Goal: Contribute content

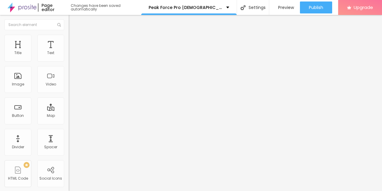
click at [69, 56] on input "entre em contato" at bounding box center [105, 53] width 72 height 6
paste input "Start Exploring"
type input "Start Exploring"
click at [69, 121] on input "https://" at bounding box center [105, 120] width 72 height 6
paste input "[DOMAIN_NAME][URL][DEMOGRAPHIC_DATA][MEDICAL_DATA]"
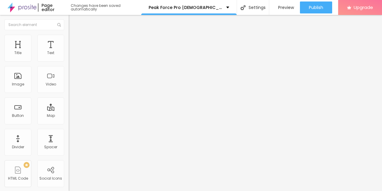
scroll to position [0, 50]
type input "[URL][DOMAIN_NAME][DEMOGRAPHIC_DATA][MEDICAL_DATA]"
click at [69, 51] on span "Change image" at bounding box center [85, 48] width 32 height 5
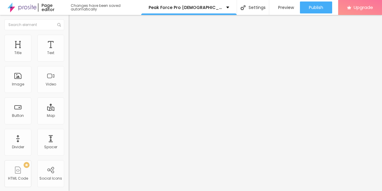
click at [69, 122] on input "https://" at bounding box center [105, 119] width 72 height 6
paste input "[DOMAIN_NAME][URL][DEMOGRAPHIC_DATA][MEDICAL_DATA]"
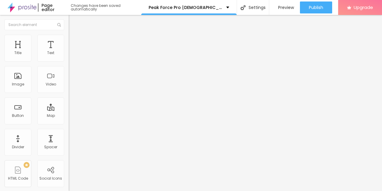
type input "[URL][DOMAIN_NAME][DEMOGRAPHIC_DATA][MEDICAL_DATA]"
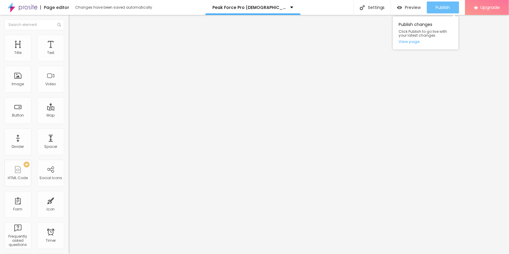
click at [381, 7] on span "Publish" at bounding box center [443, 7] width 14 height 5
click at [381, 6] on span "Publish" at bounding box center [443, 7] width 14 height 5
click at [381, 42] on link "View page" at bounding box center [426, 42] width 54 height 4
click at [23, 9] on img at bounding box center [22, 7] width 30 height 15
